Goal: Task Accomplishment & Management: Manage account settings

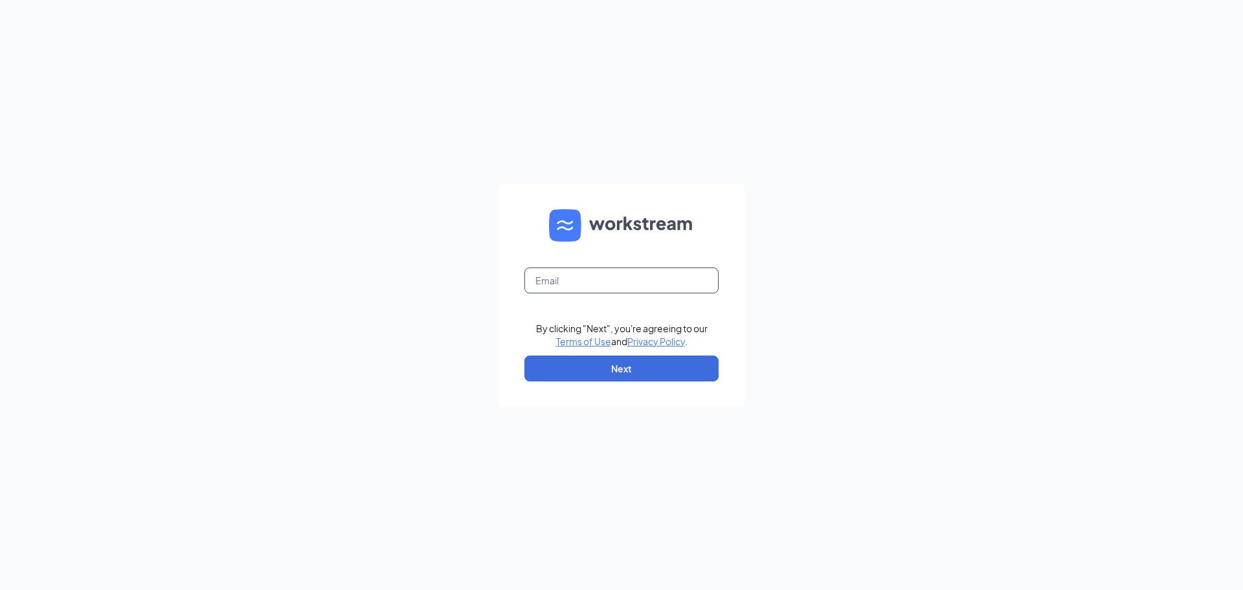
click at [597, 279] on input "text" at bounding box center [621, 280] width 194 height 26
type input "[EMAIL_ADDRESS][DOMAIN_NAME]"
click at [637, 362] on button "Next" at bounding box center [621, 368] width 194 height 26
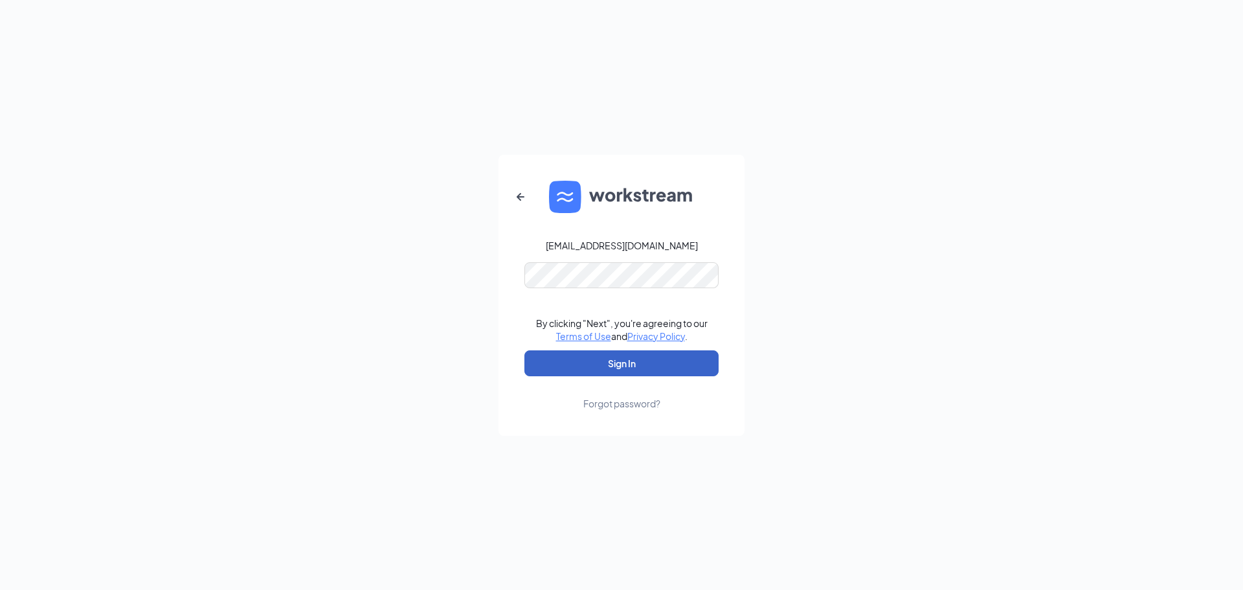
click at [647, 360] on button "Sign In" at bounding box center [621, 363] width 194 height 26
